Goal: Check status: Check status

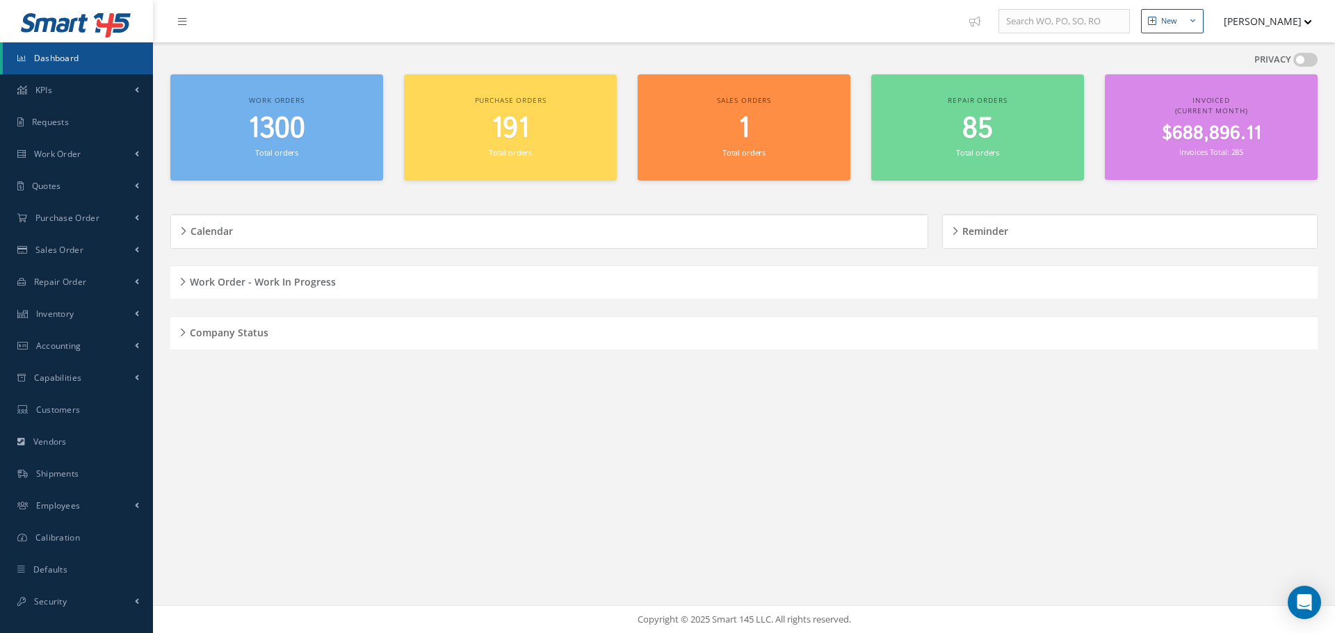
click at [182, 338] on div "Company Status" at bounding box center [743, 334] width 1147 height 22
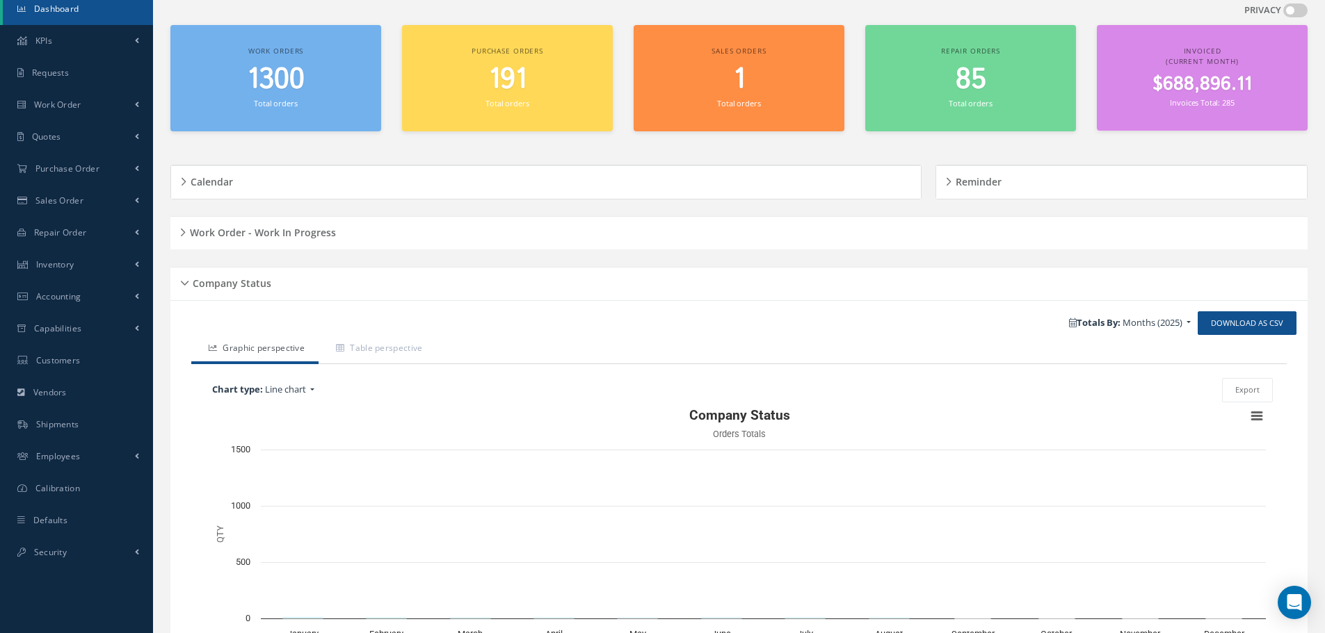
scroll to position [166, 0]
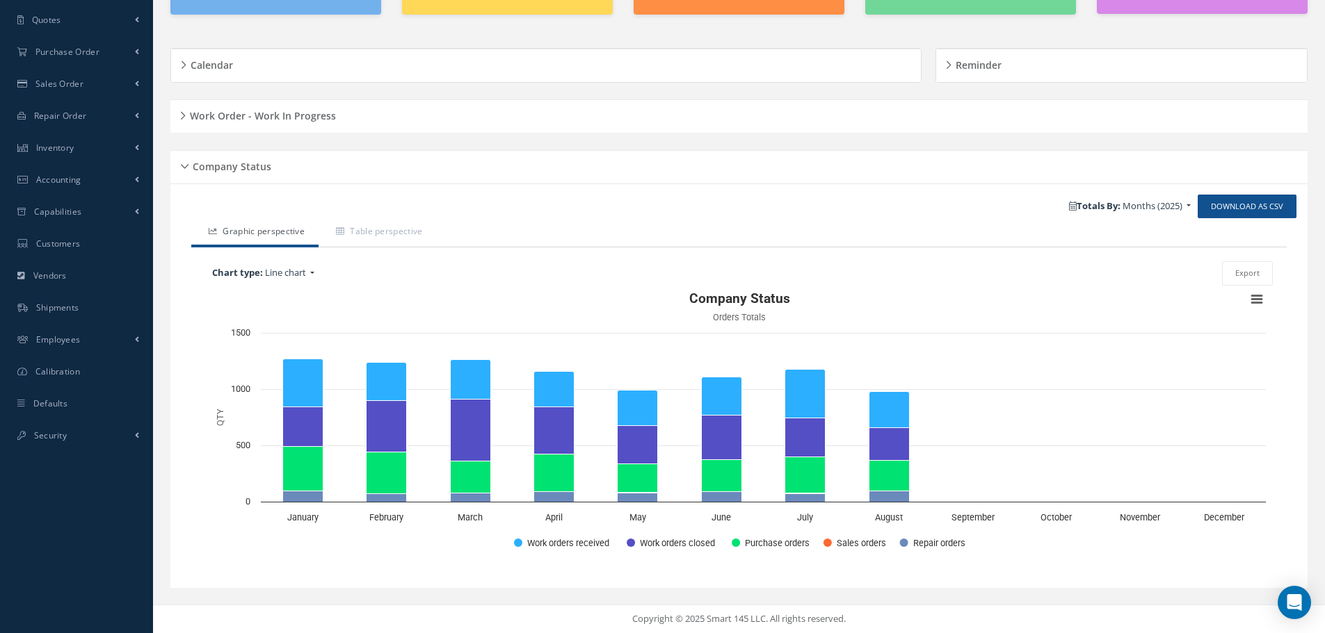
click at [195, 170] on h5 "Company Status" at bounding box center [229, 164] width 83 height 17
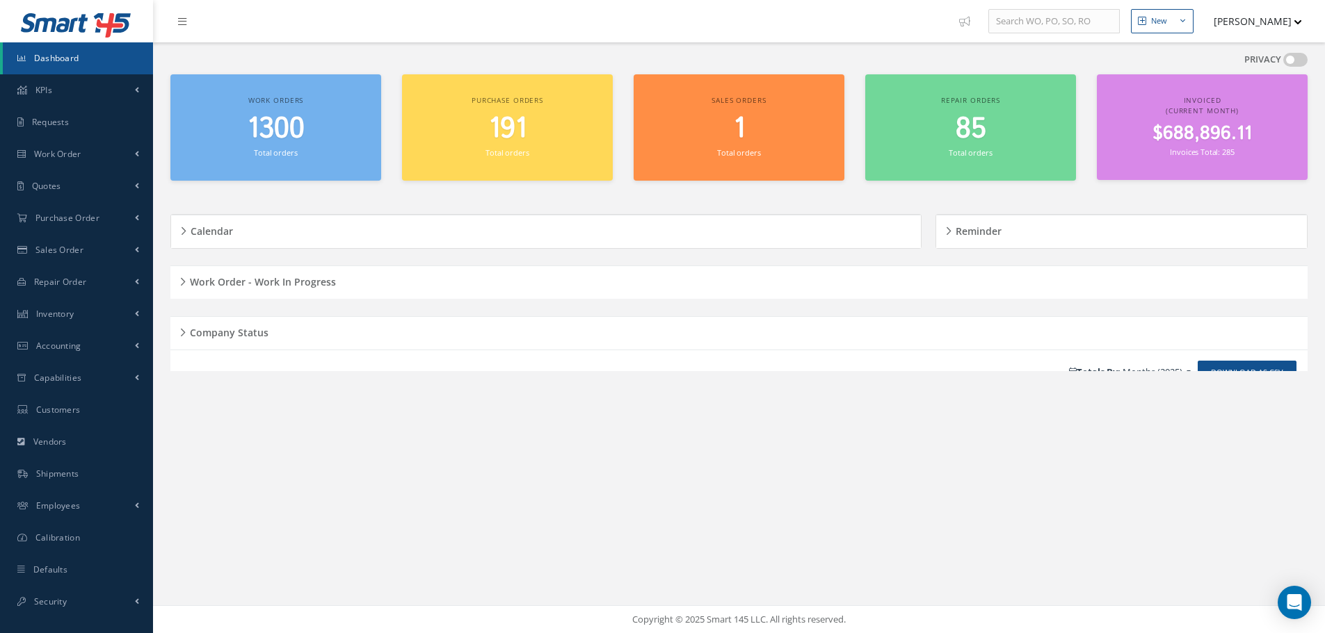
scroll to position [0, 0]
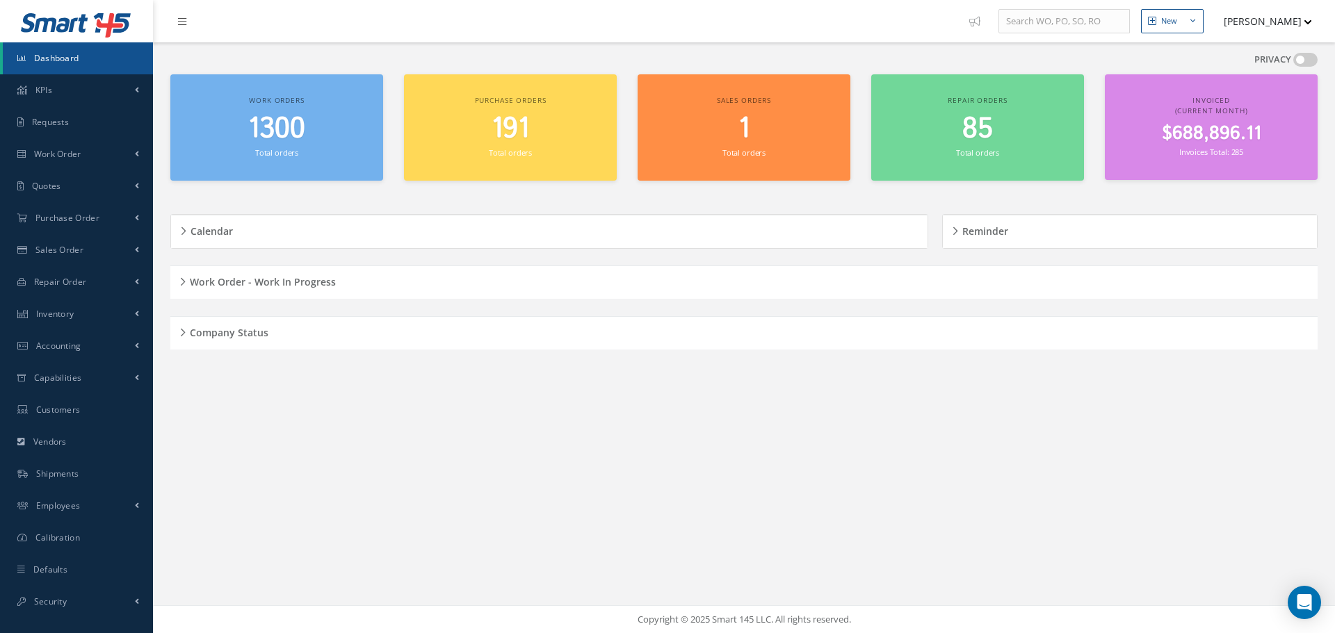
click at [182, 282] on div "Work Order - Work In Progress" at bounding box center [743, 283] width 1147 height 22
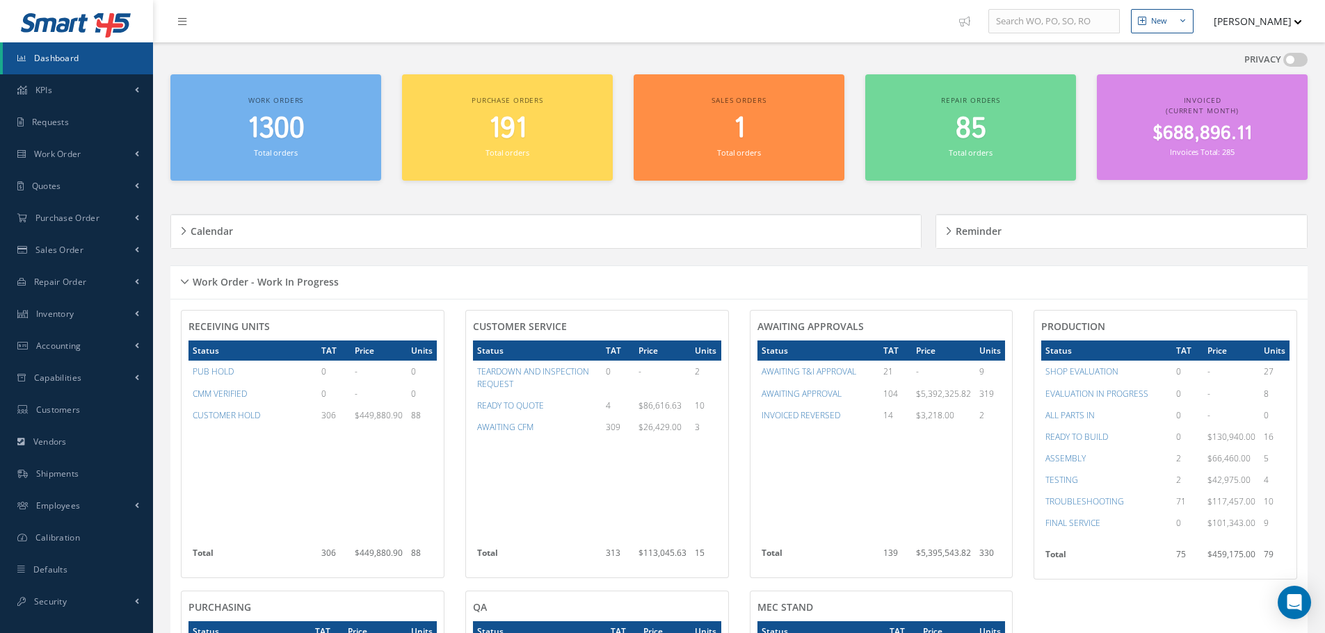
click at [181, 276] on div "Work Order - Work In Progress" at bounding box center [738, 283] width 1137 height 22
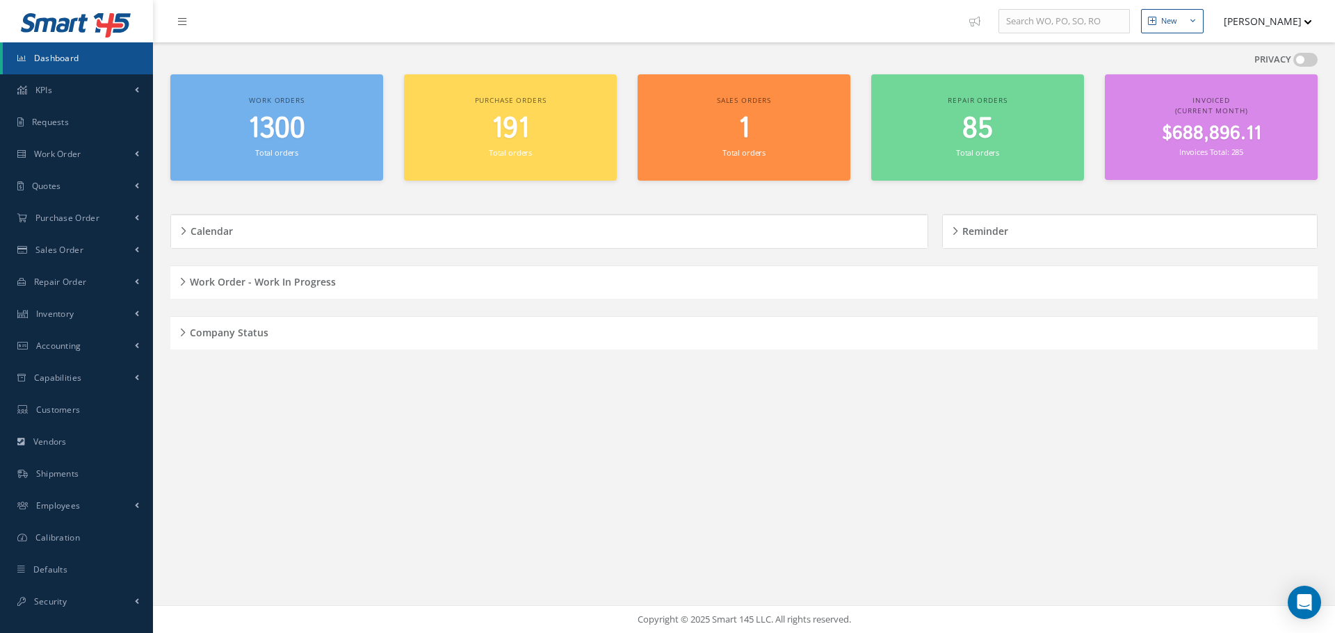
click at [524, 429] on div "New New Work Order New Purchase Order New Customer Quote New Sales Order New Re…" at bounding box center [744, 316] width 1182 height 633
